Goal: Task Accomplishment & Management: Manage account settings

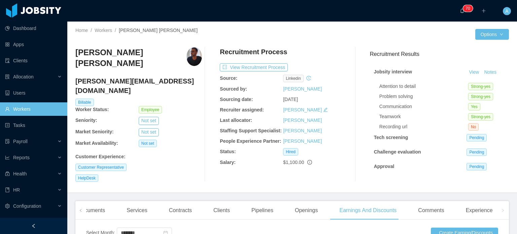
click at [26, 109] on link "Workers" at bounding box center [33, 108] width 57 height 13
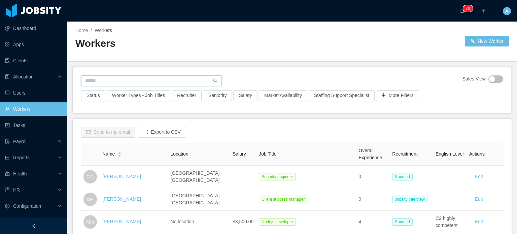
click at [122, 79] on input "text" at bounding box center [151, 80] width 141 height 11
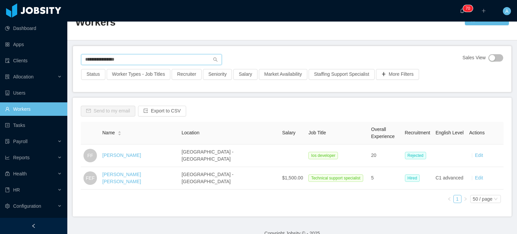
scroll to position [22, 0]
type input "**********"
click at [22, 60] on link "Clients" at bounding box center [33, 60] width 57 height 13
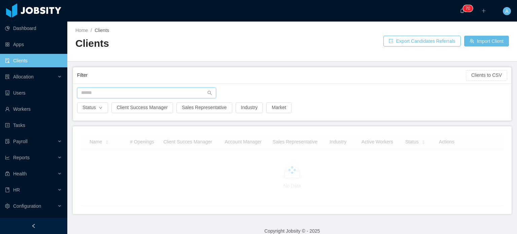
click at [126, 91] on input "text" at bounding box center [146, 92] width 139 height 11
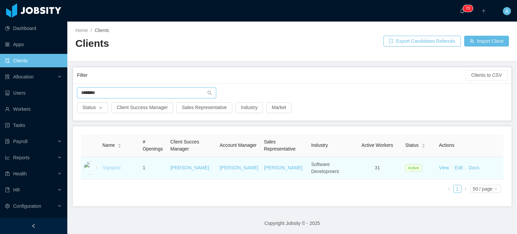
type input "********"
click at [112, 169] on link "Signpost" at bounding box center [111, 167] width 18 height 5
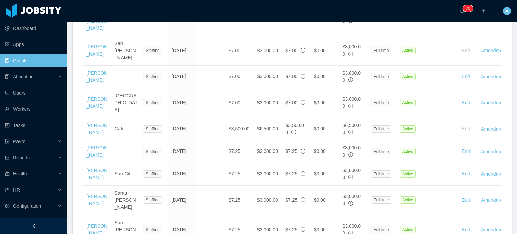
scroll to position [648, 0]
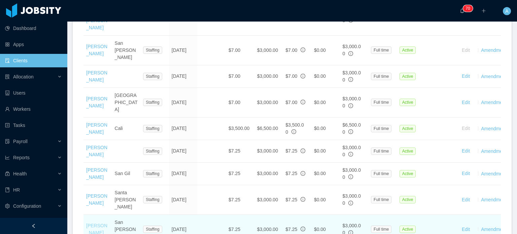
click at [92, 192] on link "[PERSON_NAME]" at bounding box center [96, 229] width 21 height 12
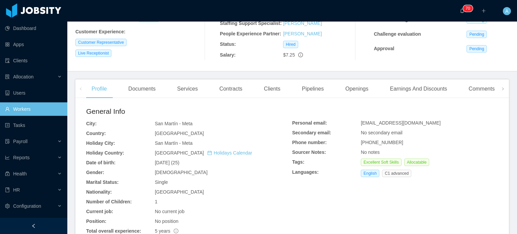
scroll to position [115, 0]
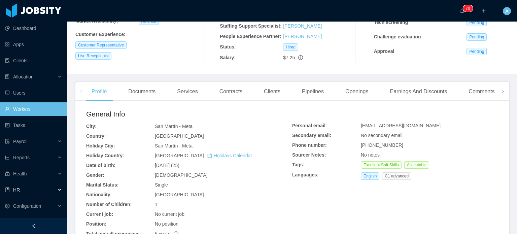
click at [23, 188] on div "HR" at bounding box center [33, 189] width 67 height 13
click at [32, 189] on div "HR" at bounding box center [33, 189] width 67 height 13
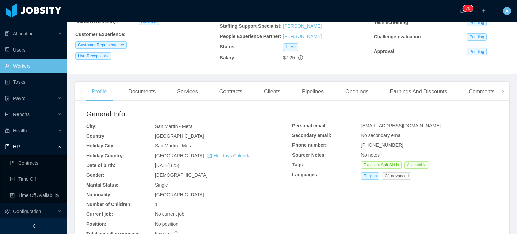
scroll to position [44, 0]
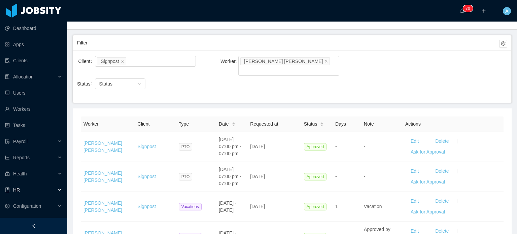
scroll to position [32, 0]
click at [324, 59] on icon "icon: close" at bounding box center [325, 60] width 3 height 3
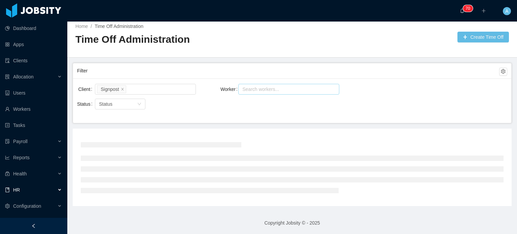
click at [263, 86] on div "Search workers..." at bounding box center [285, 89] width 87 height 7
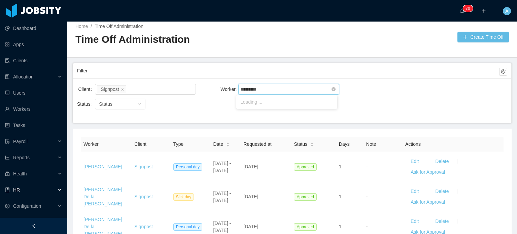
type input "**********"
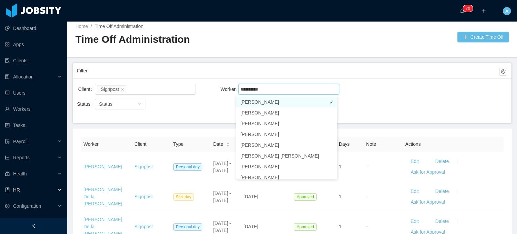
click at [254, 101] on li "[PERSON_NAME]" at bounding box center [286, 102] width 101 height 11
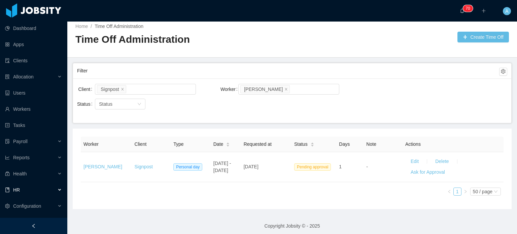
click at [334, 84] on div "Client Signpost Worker Search workers... [PERSON_NAME]" at bounding box center [292, 93] width 430 height 22
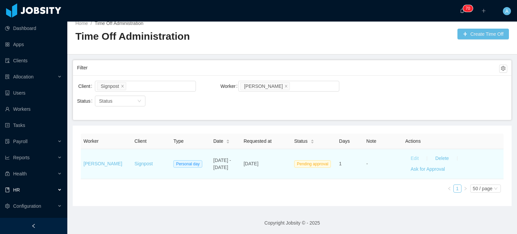
click at [334, 156] on button "Edit" at bounding box center [414, 158] width 19 height 11
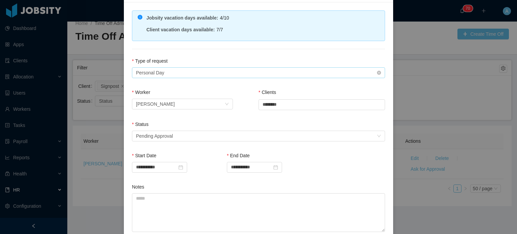
scroll to position [74, 0]
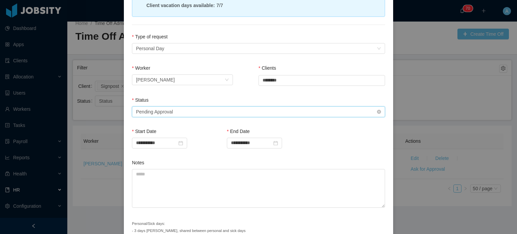
click at [317, 113] on div "Select status Pending Approval" at bounding box center [256, 112] width 240 height 10
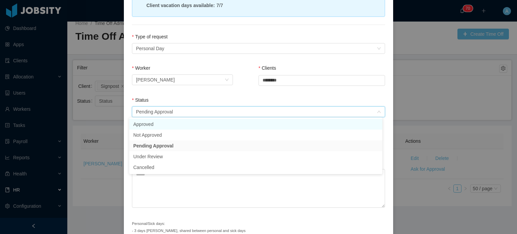
click at [176, 124] on li "Approved" at bounding box center [255, 124] width 253 height 11
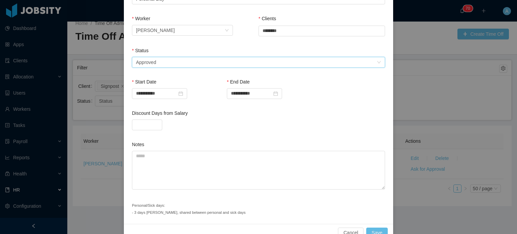
scroll to position [138, 0]
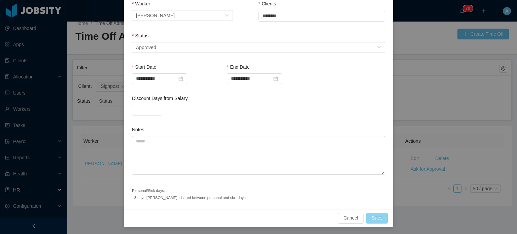
click at [334, 192] on button "Save" at bounding box center [377, 218] width 22 height 11
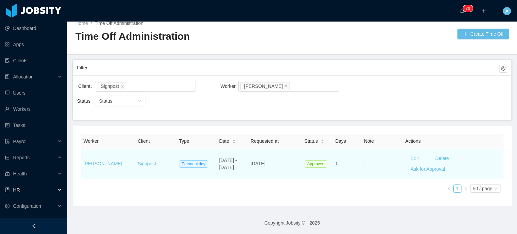
click at [334, 157] on button "Edit" at bounding box center [414, 158] width 19 height 11
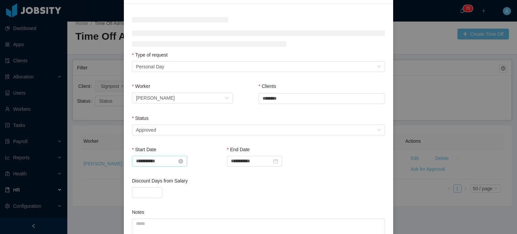
scroll to position [49, 0]
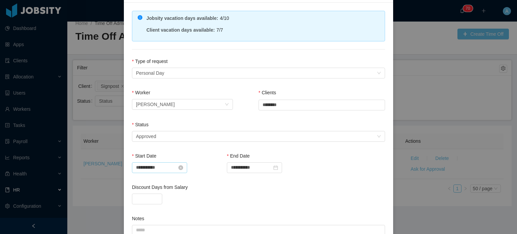
click at [151, 159] on div "Start Date" at bounding box center [174, 157] width 84 height 10
click at [150, 166] on input "**********" at bounding box center [159, 167] width 55 height 11
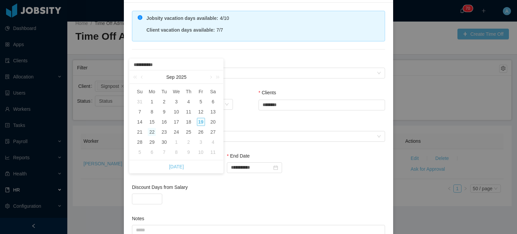
click at [201, 122] on div "19" at bounding box center [201, 122] width 8 height 8
type input "**********"
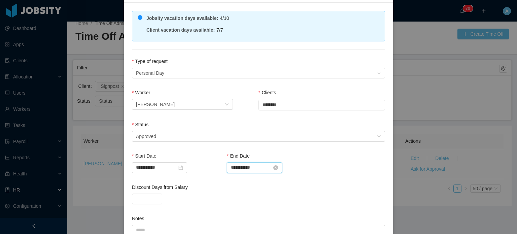
click at [238, 165] on input "**********" at bounding box center [254, 167] width 55 height 11
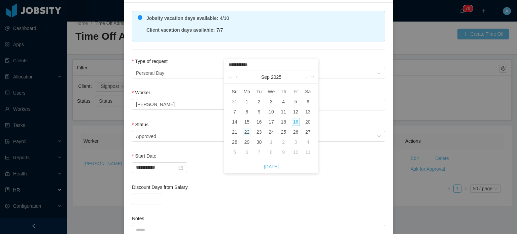
click at [292, 121] on div "19" at bounding box center [296, 122] width 8 height 8
type input "**********"
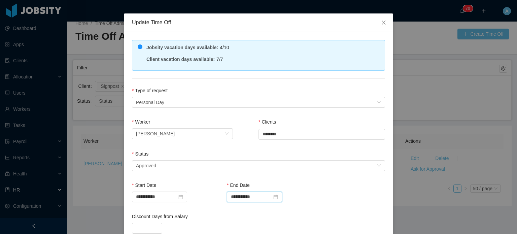
scroll to position [138, 0]
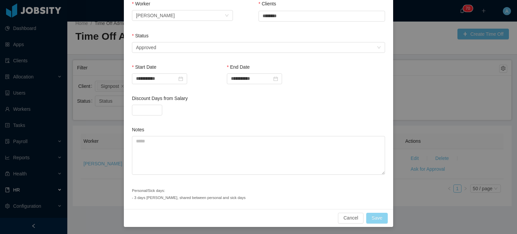
click at [334, 192] on button "Save" at bounding box center [377, 218] width 22 height 11
